Goal: Answer question/provide support

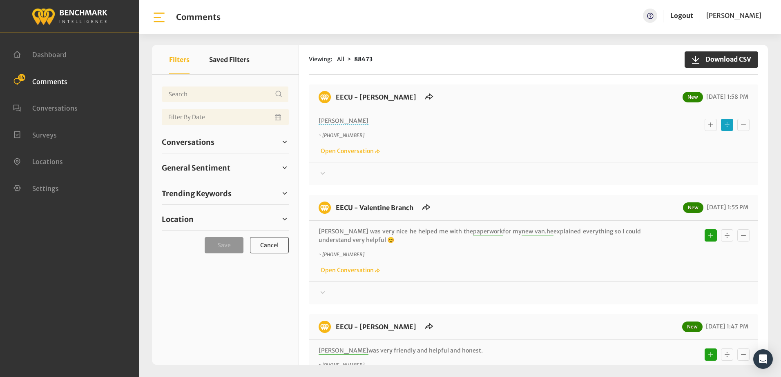
click at [394, 138] on p "~ [PHONE_NUMBER]" at bounding box center [479, 135] width 322 height 7
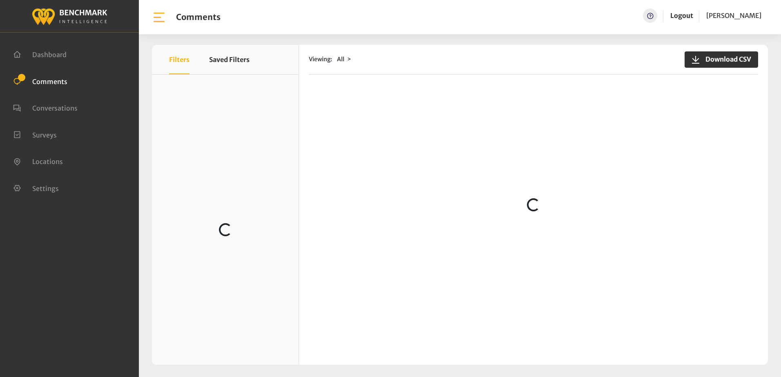
scroll to position [367, 0]
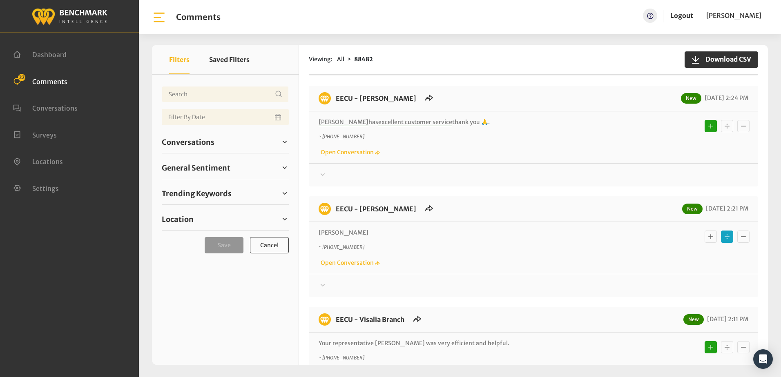
scroll to position [689, 0]
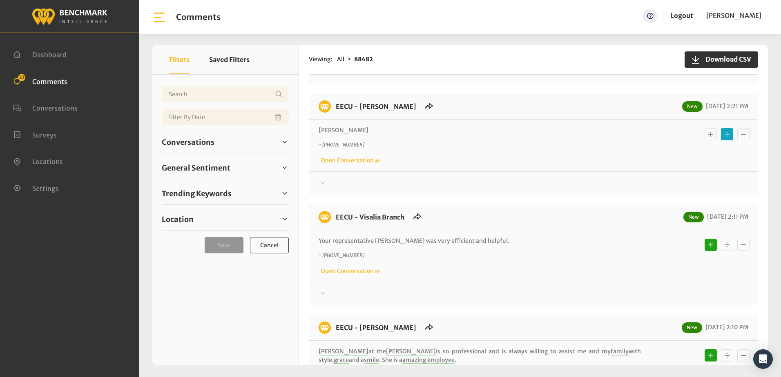
click at [322, 181] on icon at bounding box center [323, 182] width 4 height 2
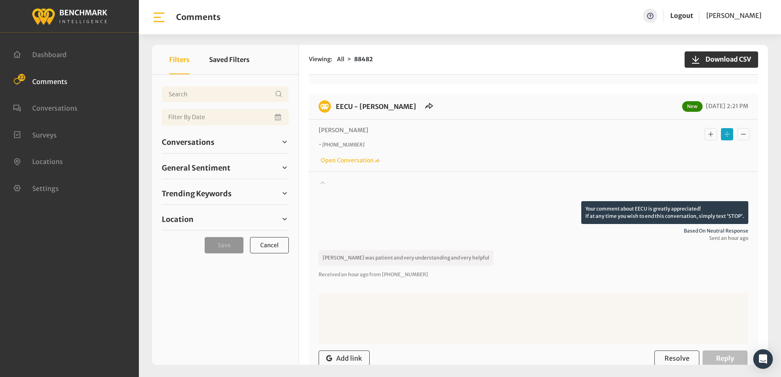
click at [706, 129] on icon "Basic example" at bounding box center [710, 134] width 8 height 10
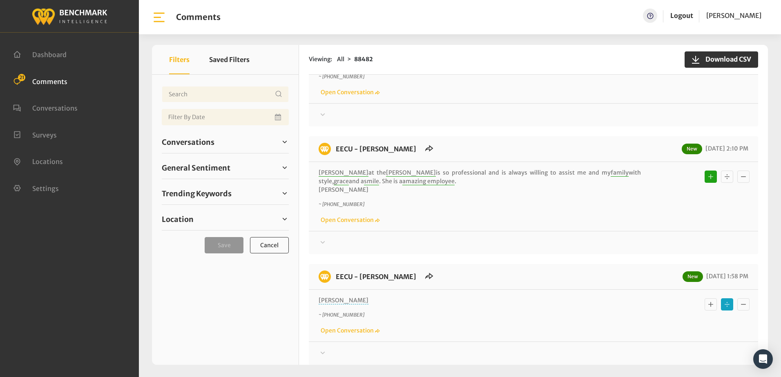
scroll to position [933, 0]
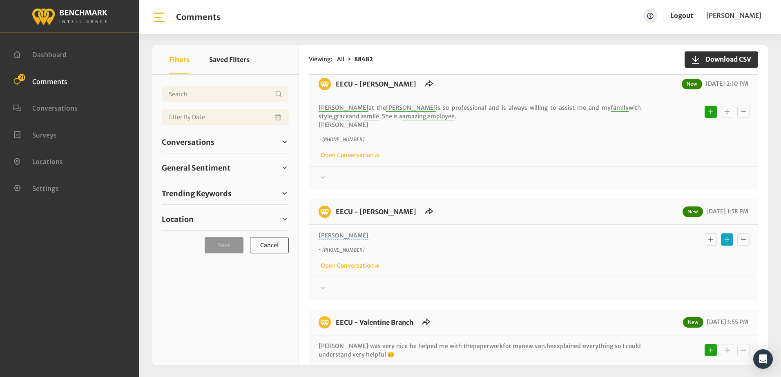
click at [323, 287] on icon at bounding box center [323, 288] width 4 height 2
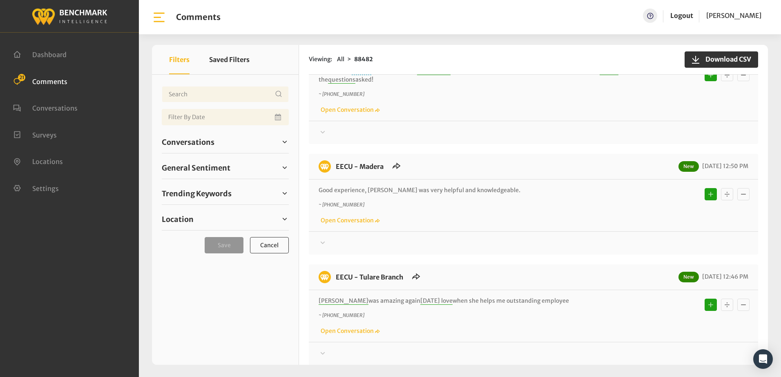
scroll to position [2076, 0]
